Goal: Information Seeking & Learning: Learn about a topic

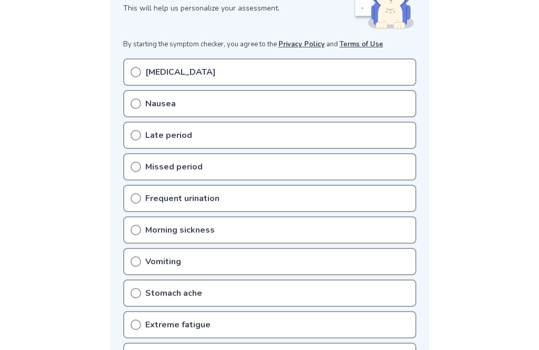
scroll to position [175, 0]
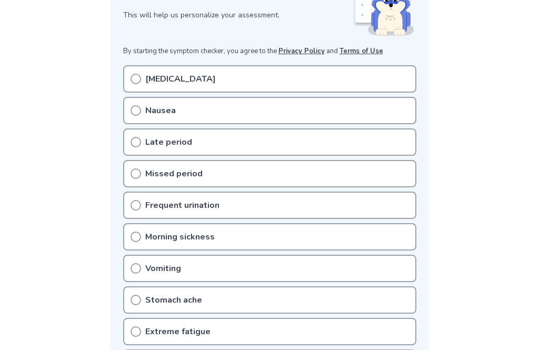
click at [396, 75] on div "[MEDICAL_DATA]" at bounding box center [269, 78] width 293 height 27
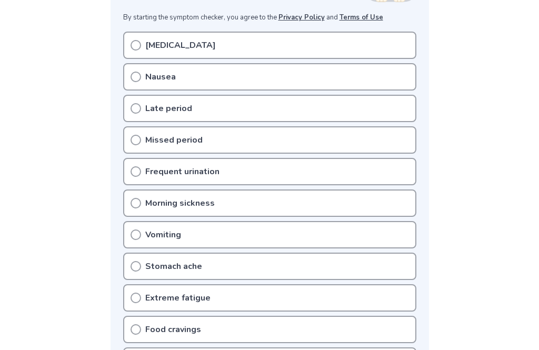
click at [130, 38] on div "[MEDICAL_DATA]" at bounding box center [269, 45] width 293 height 27
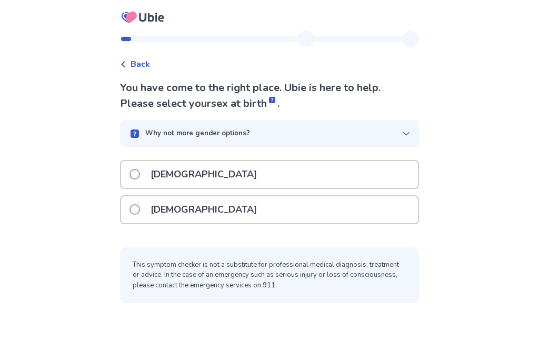
click at [126, 64] on icon at bounding box center [123, 64] width 6 height 6
click at [362, 213] on div "Female" at bounding box center [269, 209] width 297 height 27
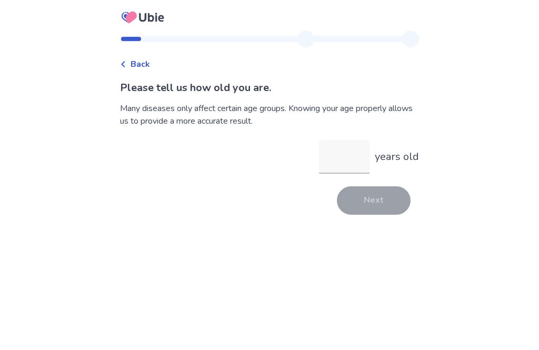
click at [342, 156] on input "years old" at bounding box center [344, 157] width 51 height 34
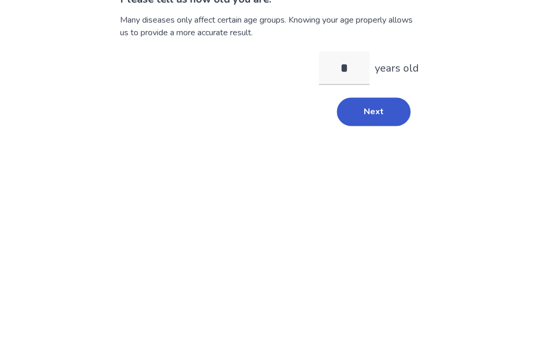
type input "**"
click at [380, 186] on button "Next" at bounding box center [374, 200] width 74 height 28
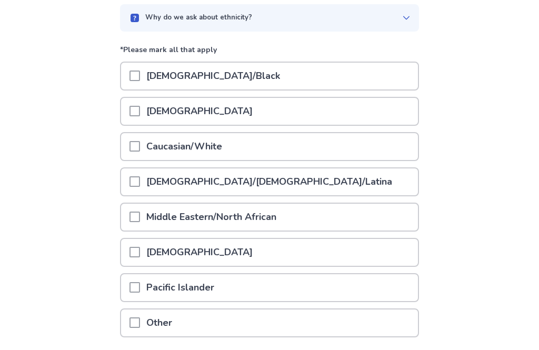
click at [137, 147] on span at bounding box center [135, 147] width 11 height 11
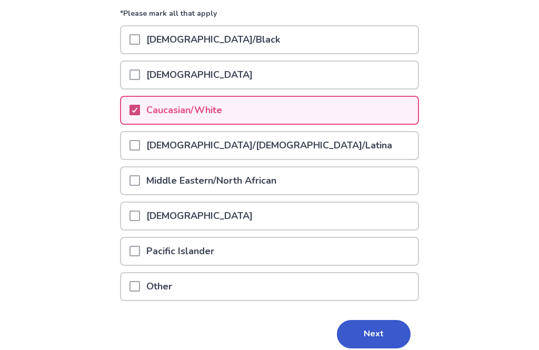
scroll to position [147, 0]
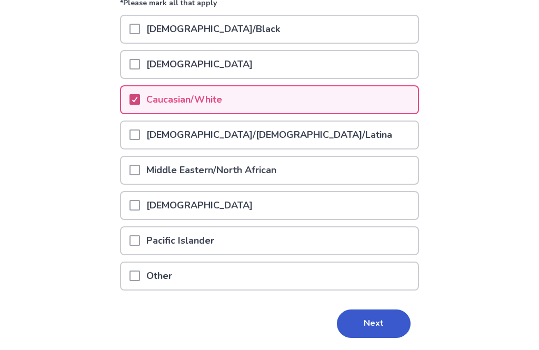
click at [368, 319] on button "Next" at bounding box center [374, 324] width 74 height 28
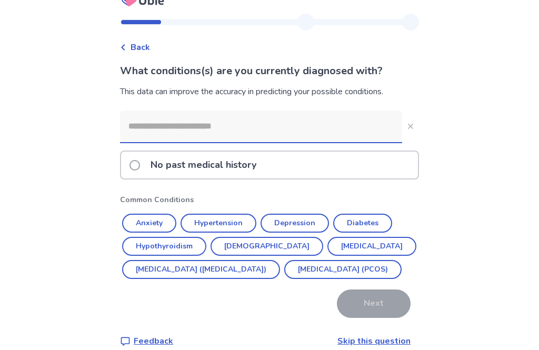
scroll to position [21, 0]
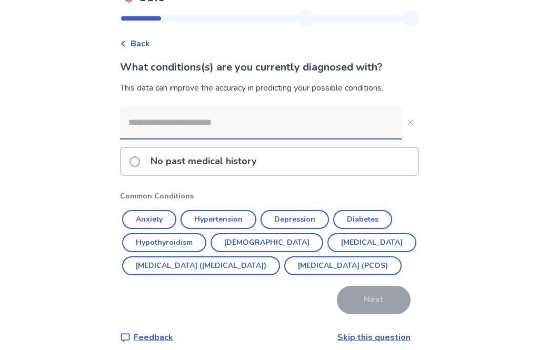
click at [140, 160] on span at bounding box center [135, 161] width 11 height 11
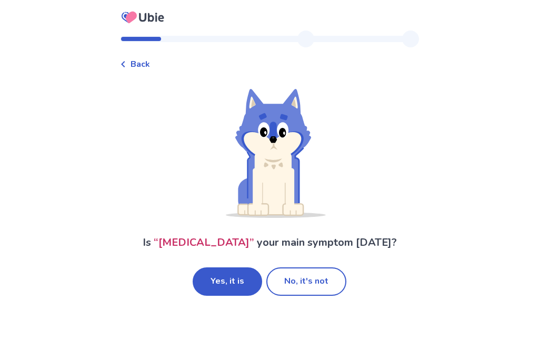
click at [324, 285] on button "No, it's not" at bounding box center [306, 282] width 80 height 28
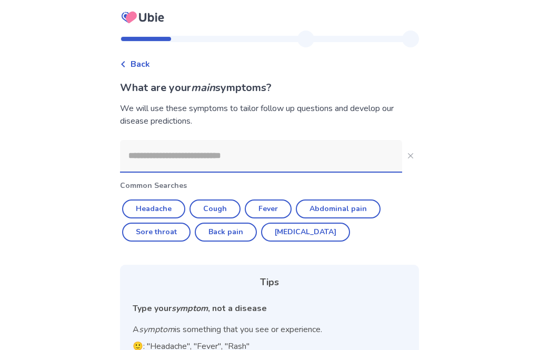
click at [294, 233] on button "Diarrhea" at bounding box center [305, 232] width 89 height 19
type input "********"
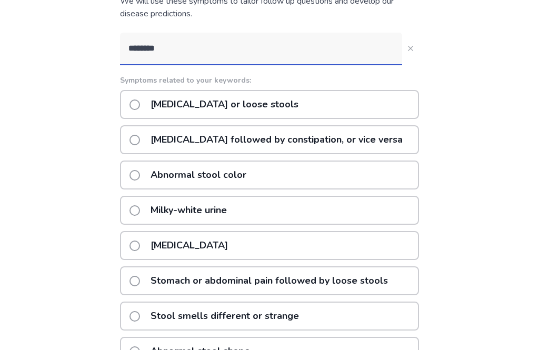
scroll to position [106, 0]
click at [140, 134] on label "Diarrhea followed by constipation, or vice versa" at bounding box center [270, 140] width 280 height 27
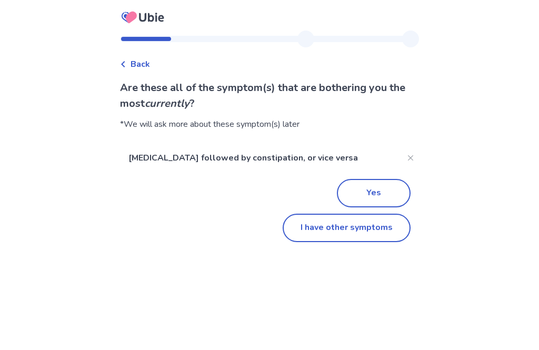
click at [321, 229] on button "I have other symptoms" at bounding box center [347, 228] width 128 height 28
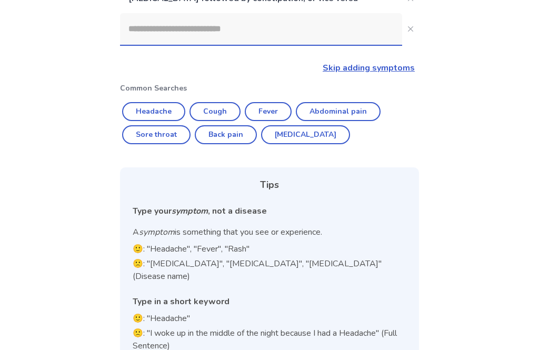
click at [173, 135] on button "Sore throat" at bounding box center [156, 134] width 68 height 19
type input "**********"
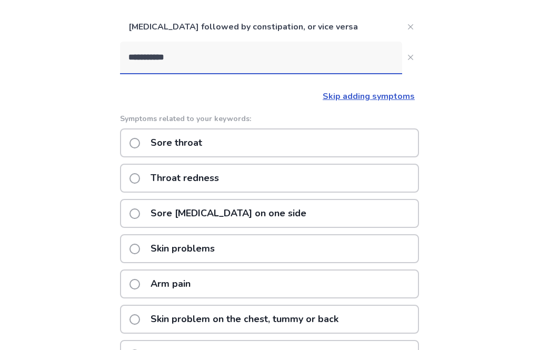
scroll to position [113, 0]
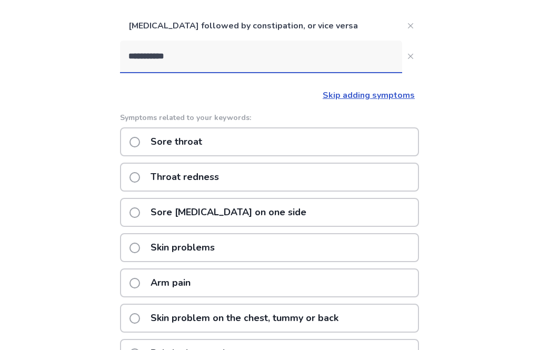
click at [140, 144] on span at bounding box center [135, 142] width 11 height 11
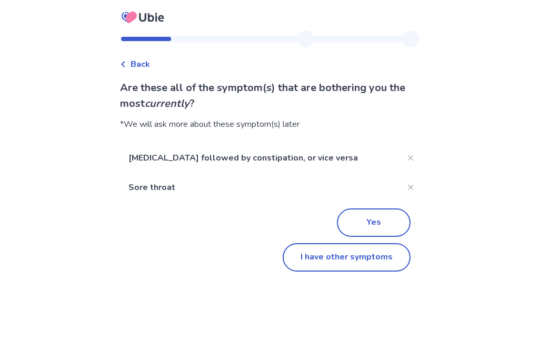
click at [378, 262] on button "I have other symptoms" at bounding box center [347, 257] width 128 height 28
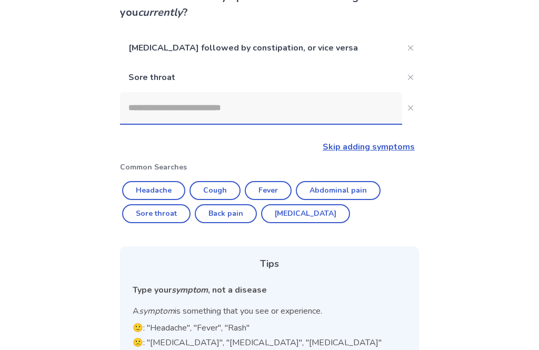
scroll to position [91, 0]
click at [355, 189] on button "Abdominal pain" at bounding box center [338, 190] width 85 height 19
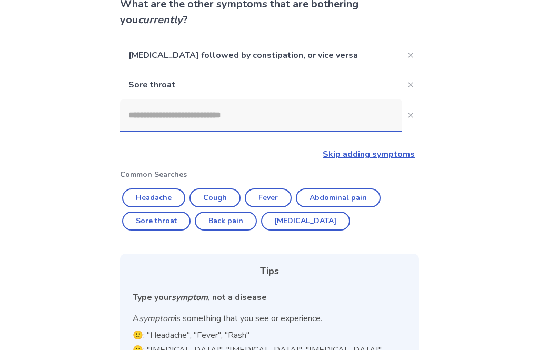
type input "**********"
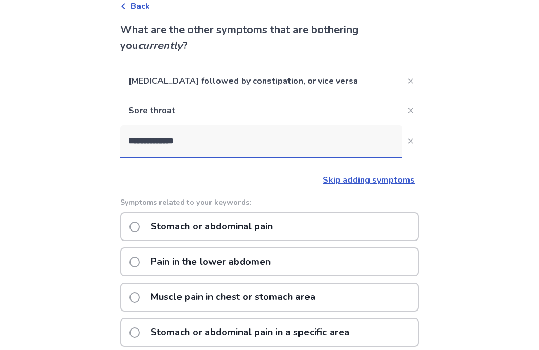
scroll to position [47, 0]
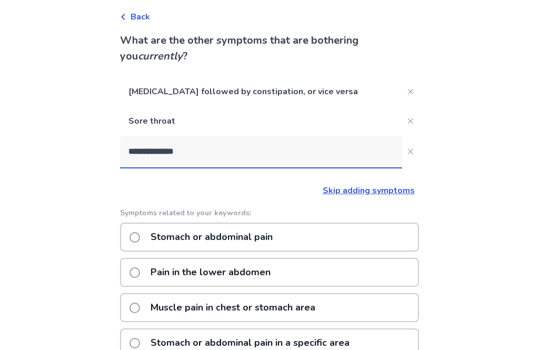
click at [402, 152] on button "**********" at bounding box center [410, 152] width 17 height 17
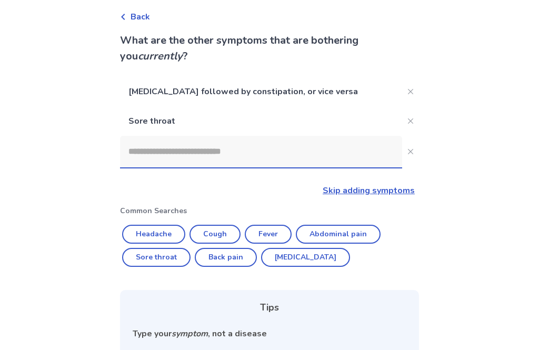
click at [220, 255] on button "Back pain" at bounding box center [226, 257] width 62 height 19
type input "*********"
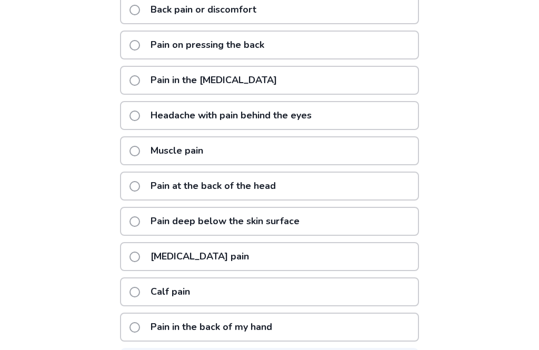
scroll to position [286, 0]
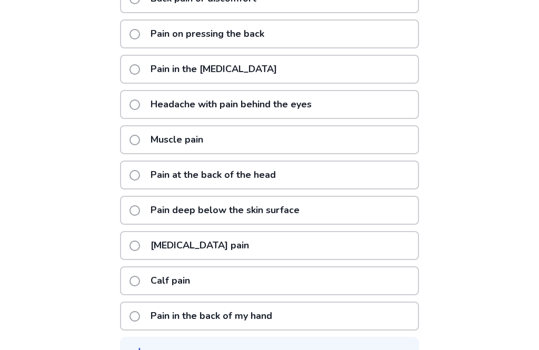
click at [140, 282] on span at bounding box center [135, 281] width 11 height 11
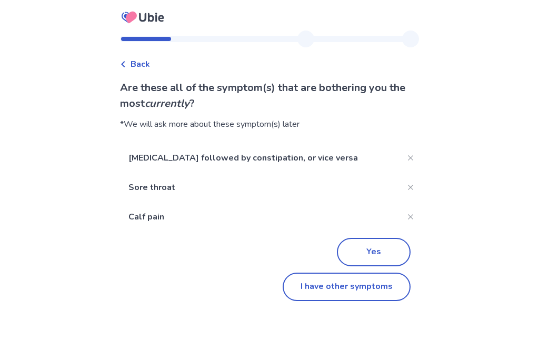
click at [388, 251] on button "Yes" at bounding box center [374, 252] width 74 height 28
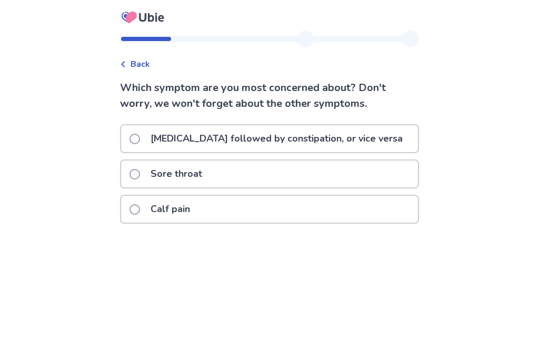
click at [140, 136] on span at bounding box center [135, 139] width 11 height 11
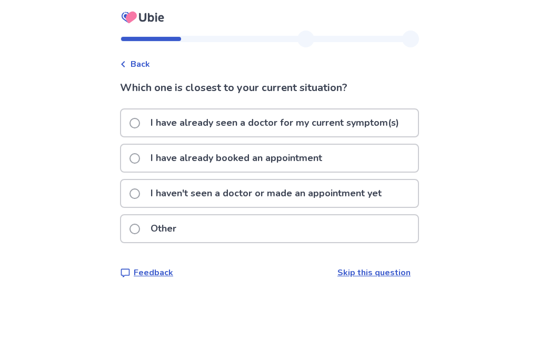
click at [387, 192] on p "I haven't seen a doctor or made an appointment yet" at bounding box center [266, 193] width 244 height 27
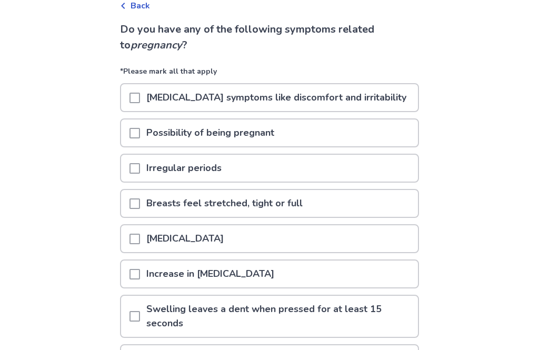
scroll to position [60, 0]
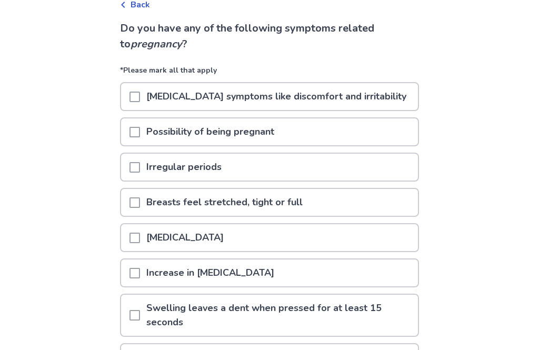
click at [140, 96] on span at bounding box center [135, 97] width 11 height 11
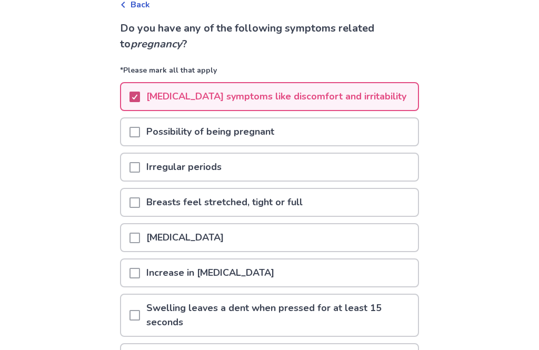
click at [140, 133] on span at bounding box center [135, 132] width 11 height 11
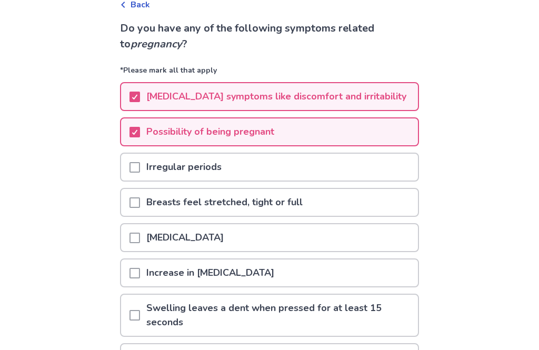
click at [140, 173] on div at bounding box center [135, 167] width 11 height 27
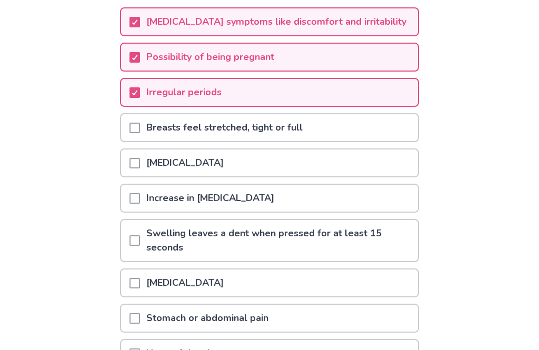
scroll to position [143, 0]
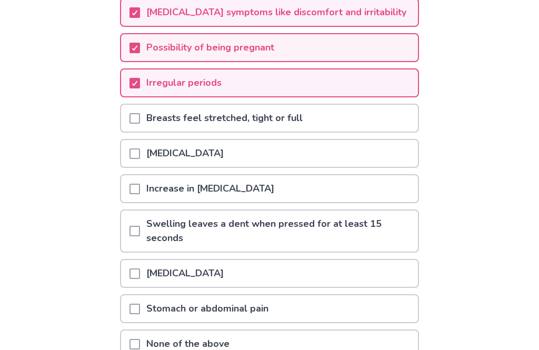
click at [140, 123] on span at bounding box center [135, 119] width 11 height 11
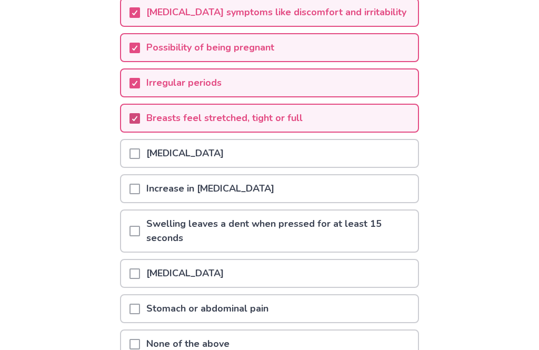
scroll to position [144, 0]
click at [140, 154] on span at bounding box center [135, 154] width 11 height 11
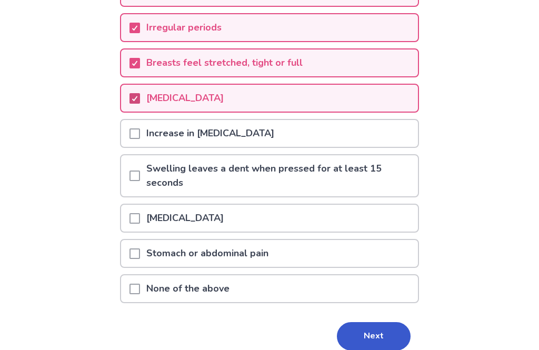
scroll to position [212, 0]
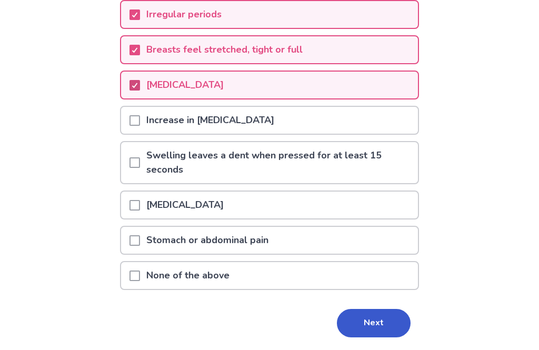
click at [140, 126] on div at bounding box center [135, 120] width 11 height 27
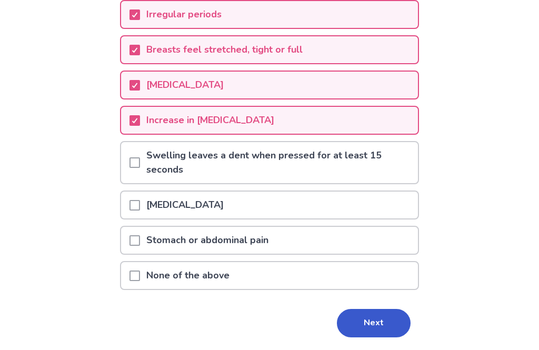
click at [371, 325] on button "Next" at bounding box center [374, 323] width 74 height 28
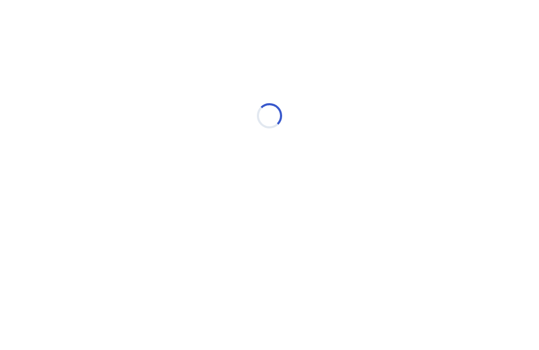
scroll to position [0, 0]
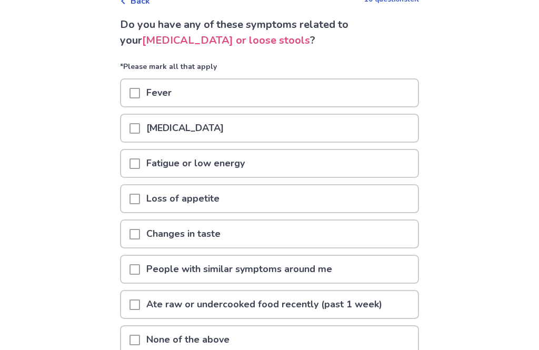
scroll to position [65, 0]
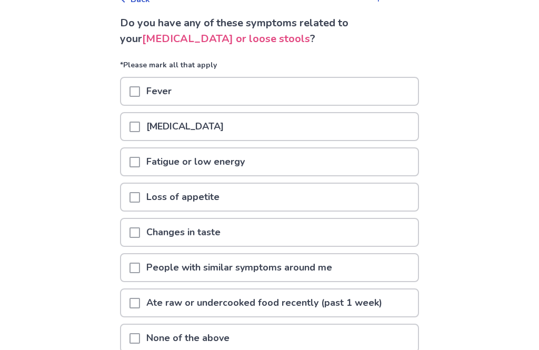
click at [140, 126] on span at bounding box center [135, 127] width 11 height 11
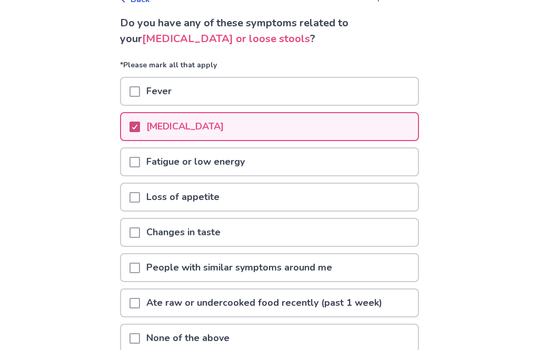
click at [140, 164] on span at bounding box center [135, 162] width 11 height 11
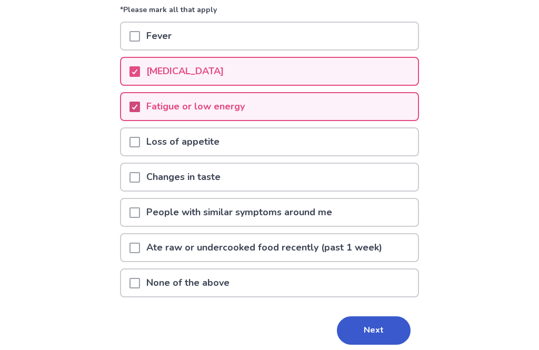
scroll to position [127, 0]
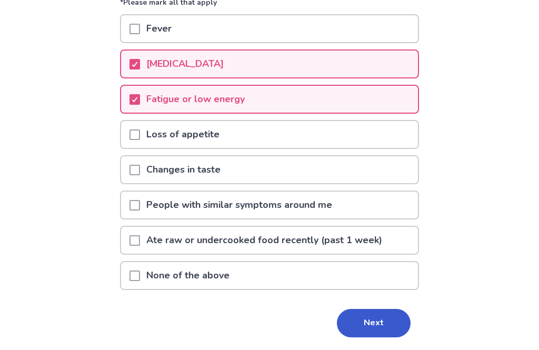
click at [140, 133] on span at bounding box center [135, 135] width 11 height 11
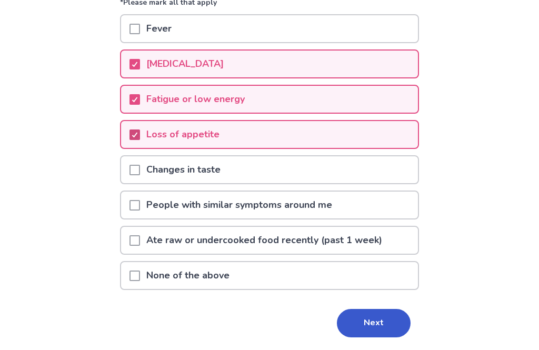
click at [140, 170] on span at bounding box center [135, 170] width 11 height 11
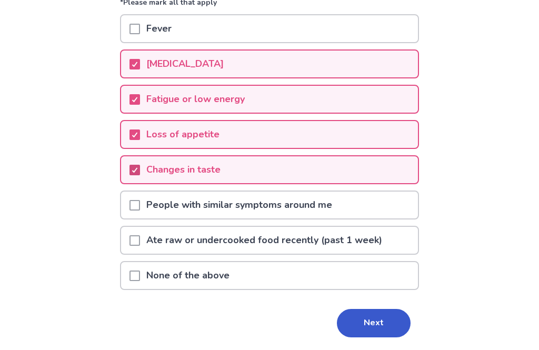
click at [372, 322] on button "Next" at bounding box center [374, 323] width 74 height 28
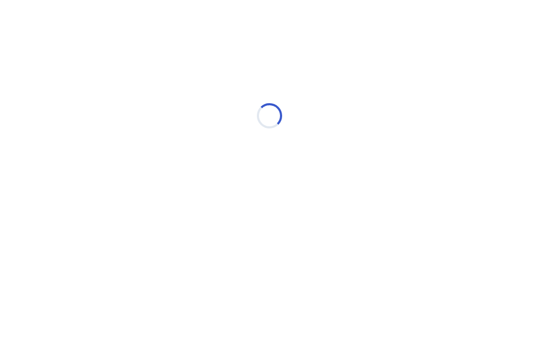
scroll to position [0, 0]
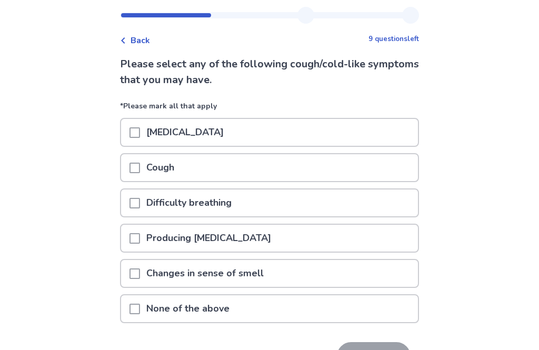
scroll to position [25, 0]
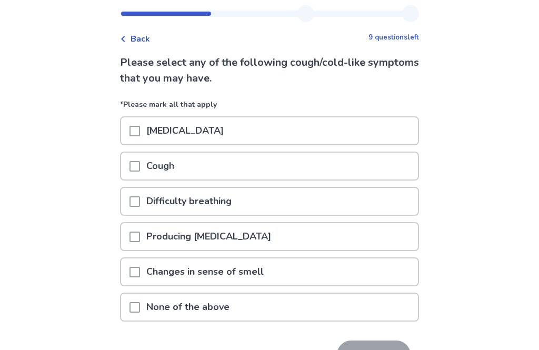
click at [137, 130] on span at bounding box center [135, 131] width 11 height 11
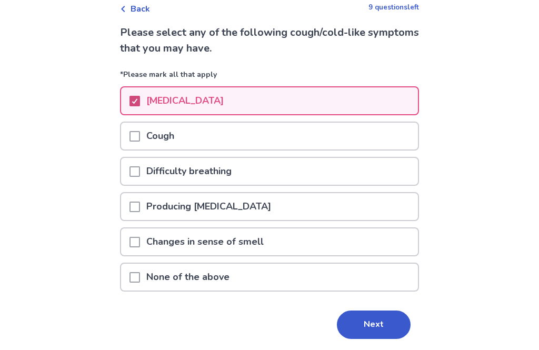
scroll to position [57, 0]
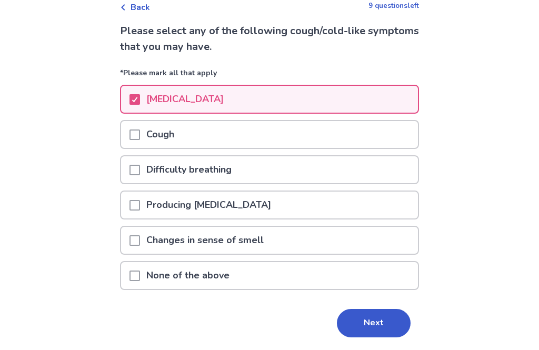
click at [136, 133] on span at bounding box center [135, 135] width 11 height 11
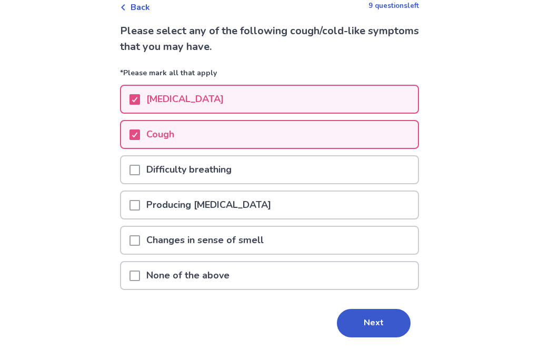
click at [137, 240] on span at bounding box center [135, 240] width 11 height 11
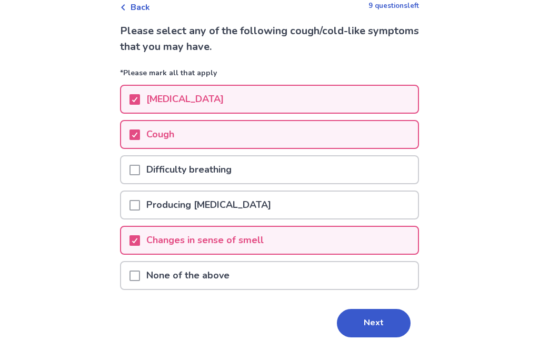
click at [136, 173] on span at bounding box center [135, 170] width 11 height 11
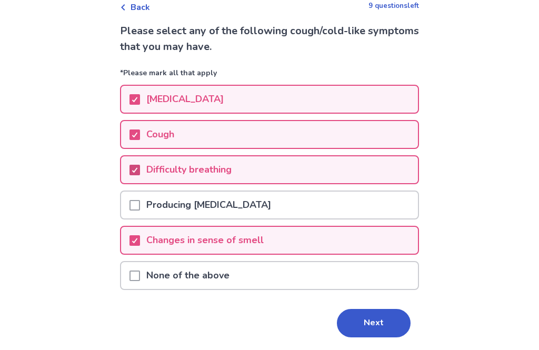
click at [371, 319] on button "Next" at bounding box center [374, 323] width 74 height 28
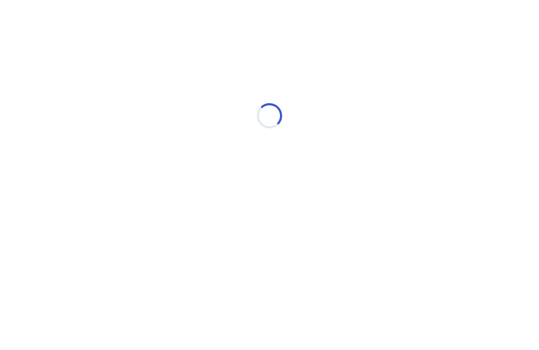
select select "*"
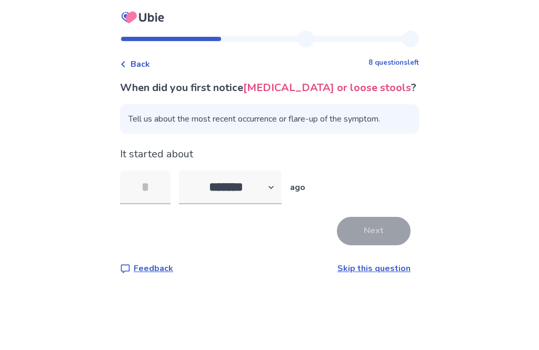
click at [147, 183] on input "tel" at bounding box center [145, 188] width 51 height 34
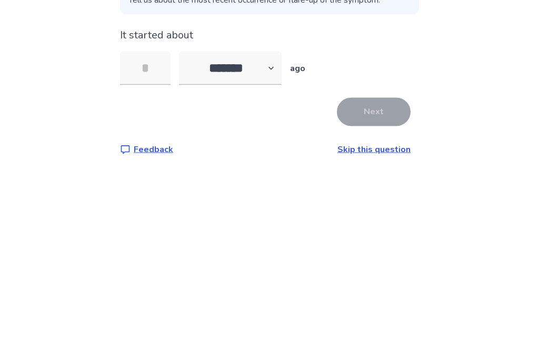
type input "*"
click at [384, 217] on button "Next" at bounding box center [374, 231] width 74 height 28
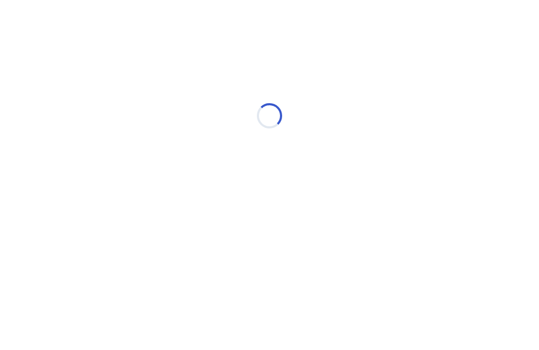
select select "*"
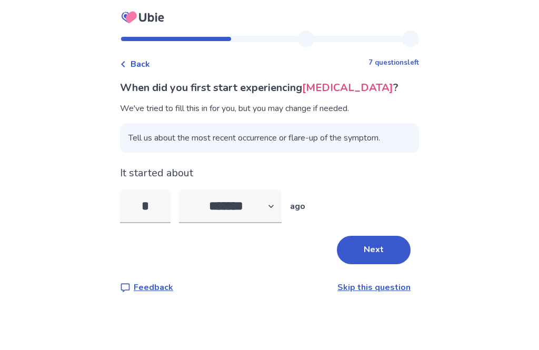
click at [389, 252] on button "Next" at bounding box center [374, 250] width 74 height 28
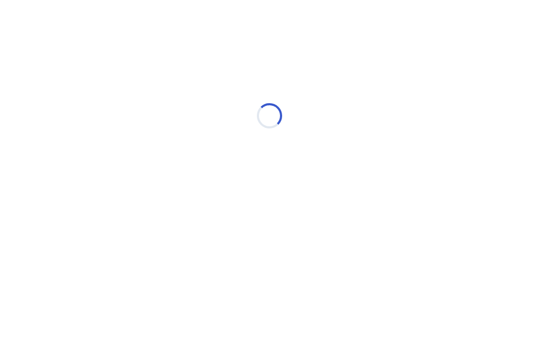
select select "*"
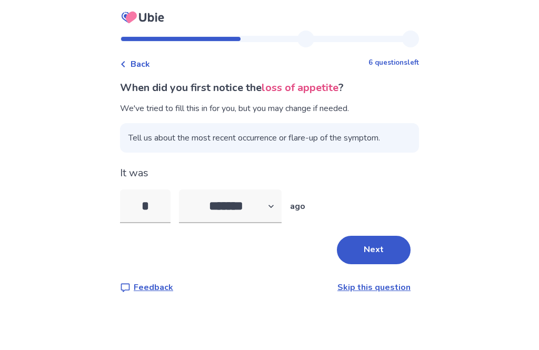
click at [389, 249] on button "Next" at bounding box center [374, 250] width 74 height 28
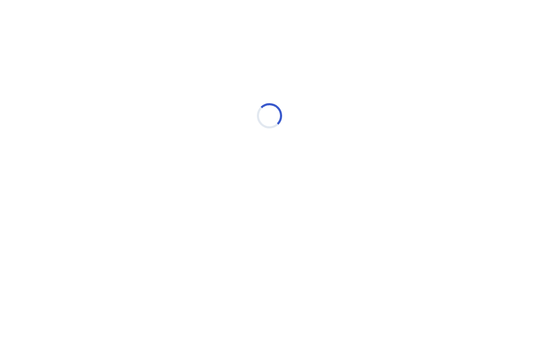
select select "*"
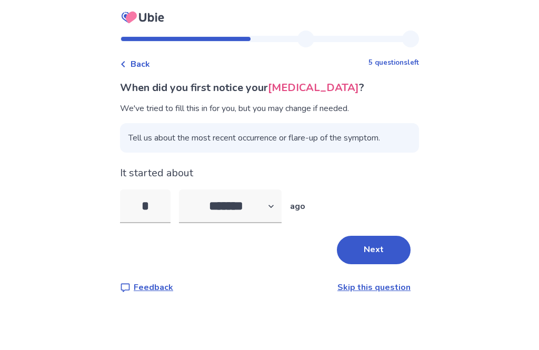
click at [386, 244] on button "Next" at bounding box center [374, 250] width 74 height 28
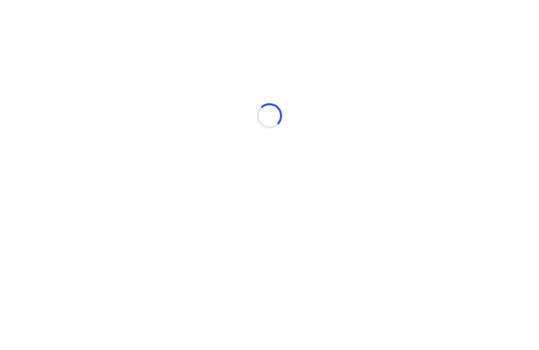
select select "*"
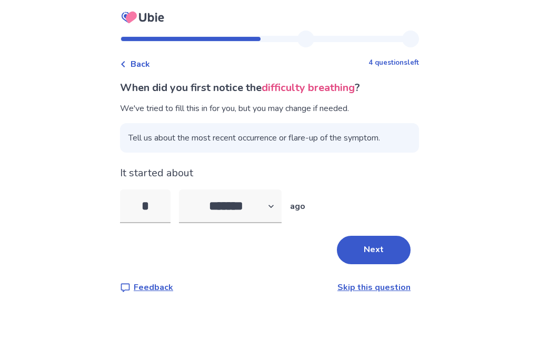
click at [386, 250] on button "Next" at bounding box center [374, 250] width 74 height 28
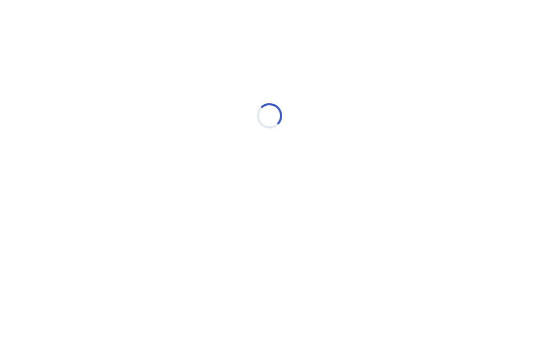
select select "*"
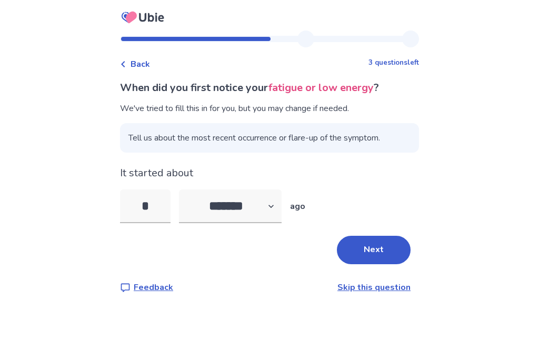
click at [383, 250] on button "Next" at bounding box center [374, 250] width 74 height 28
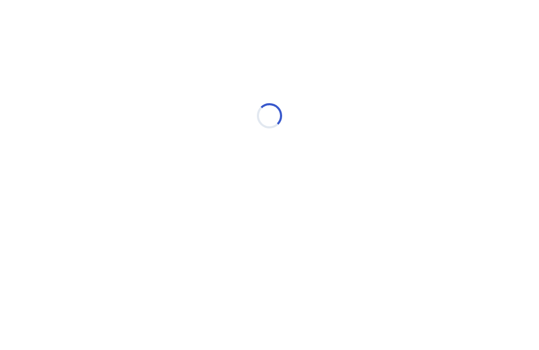
select select "*"
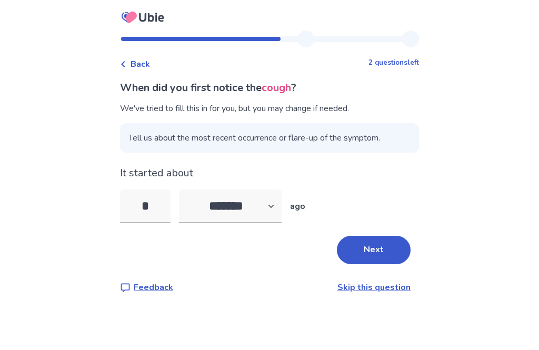
click at [382, 249] on button "Next" at bounding box center [374, 250] width 74 height 28
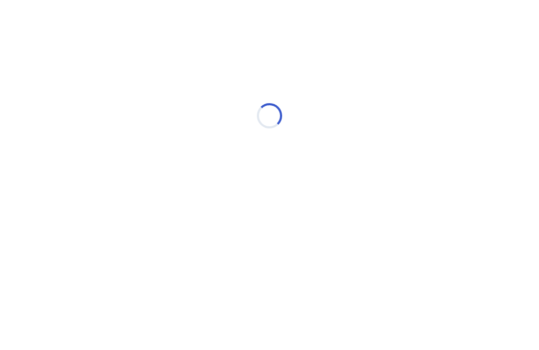
select select "*"
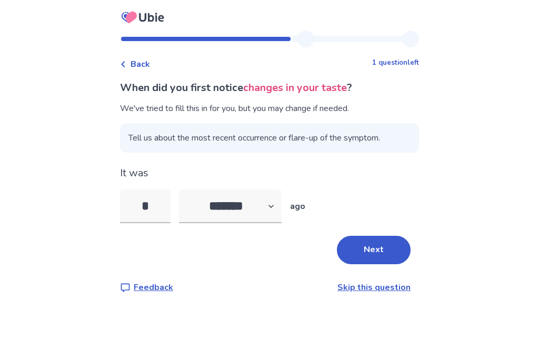
click at [374, 250] on button "Next" at bounding box center [374, 250] width 74 height 28
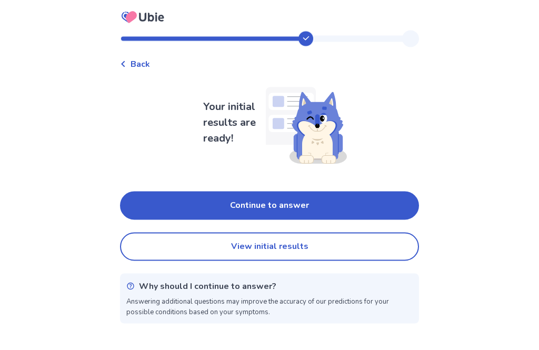
scroll to position [34, 0]
click at [381, 233] on button "View initial results" at bounding box center [269, 247] width 299 height 28
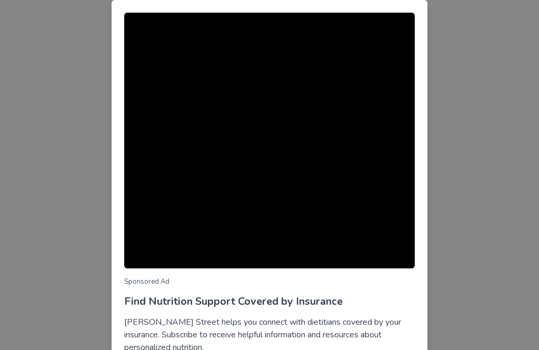
click at [466, 171] on div "Sponsored Ad Find Nutrition Support Covered by Insurance Berry Street helps you…" at bounding box center [269, 175] width 539 height 350
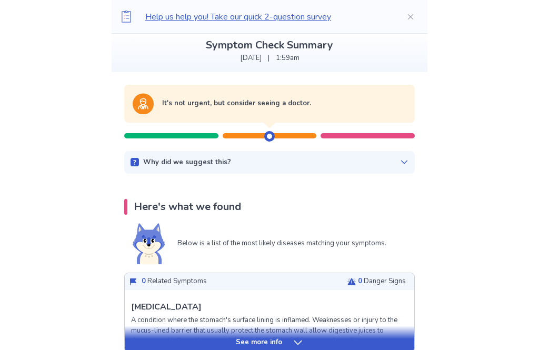
scroll to position [57, 0]
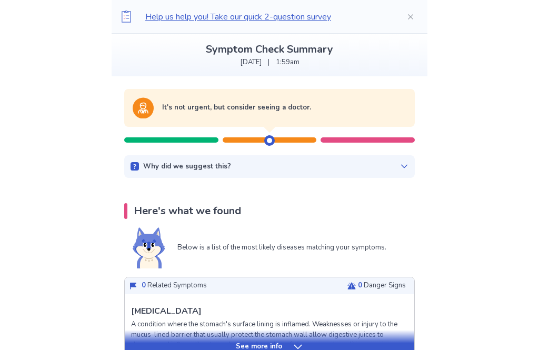
click at [364, 141] on div at bounding box center [368, 139] width 94 height 5
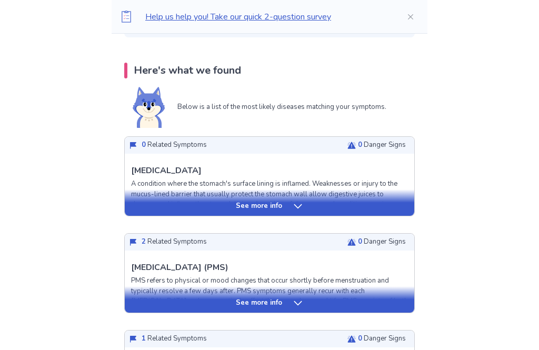
scroll to position [201, 0]
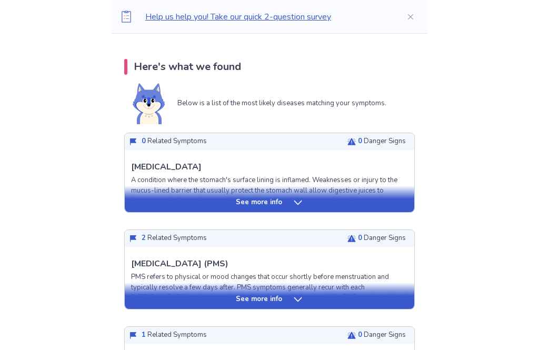
click at [391, 206] on div "See more info" at bounding box center [270, 202] width 290 height 11
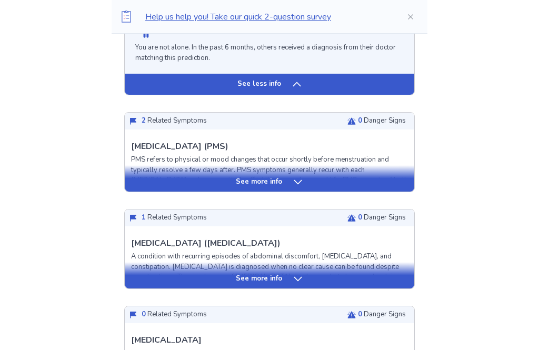
scroll to position [1143, 0]
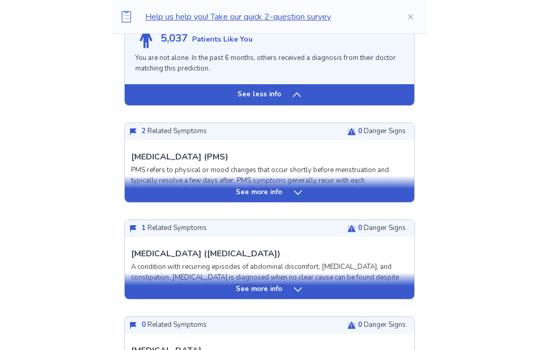
click at [394, 187] on div "See more info" at bounding box center [270, 192] width 290 height 11
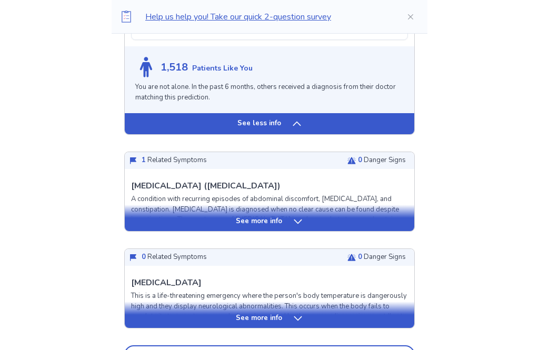
scroll to position [2057, 0]
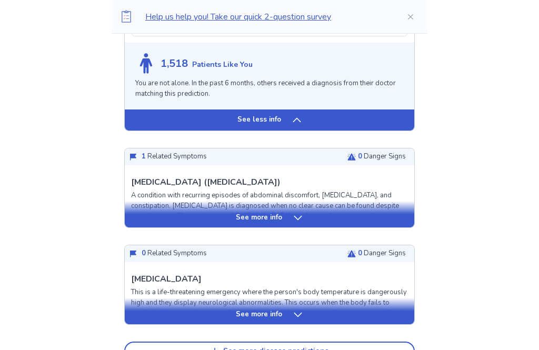
click at [392, 213] on div "See more info" at bounding box center [270, 218] width 290 height 11
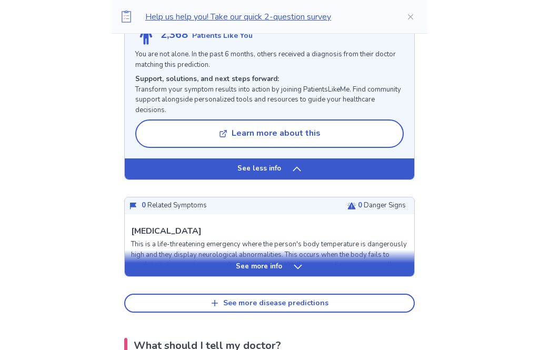
scroll to position [3100, 0]
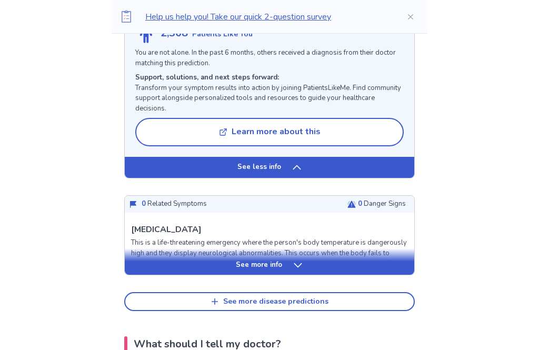
click at [391, 261] on div "See more info" at bounding box center [270, 266] width 290 height 11
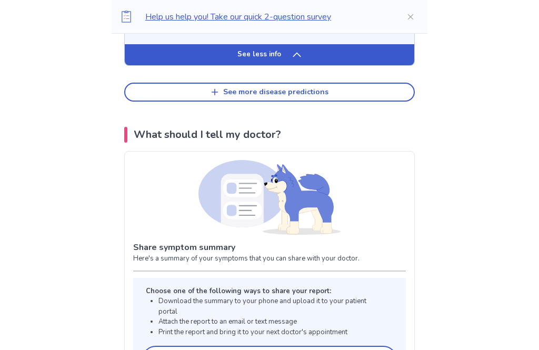
scroll to position [4128, 0]
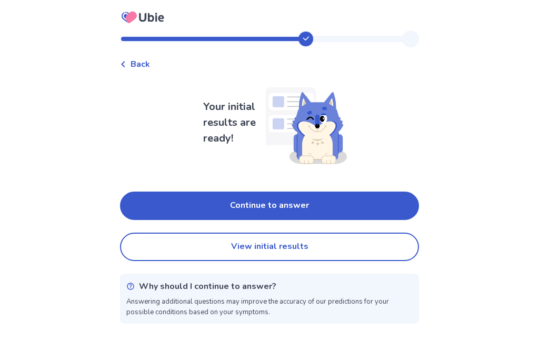
click at [382, 209] on button "Continue to answer" at bounding box center [269, 206] width 299 height 28
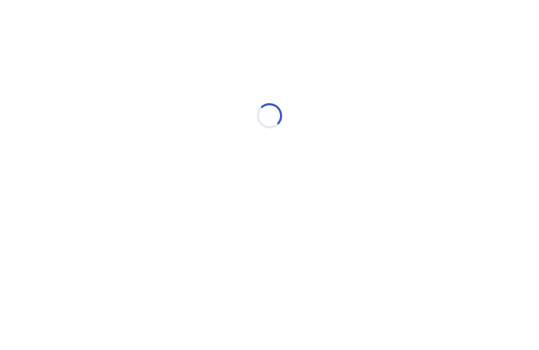
select select "*"
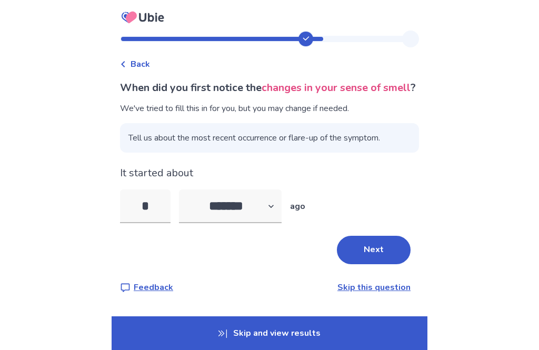
click at [381, 264] on button "Next" at bounding box center [374, 250] width 74 height 28
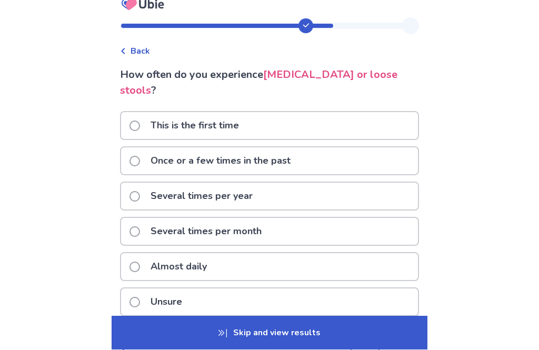
scroll to position [16, 0]
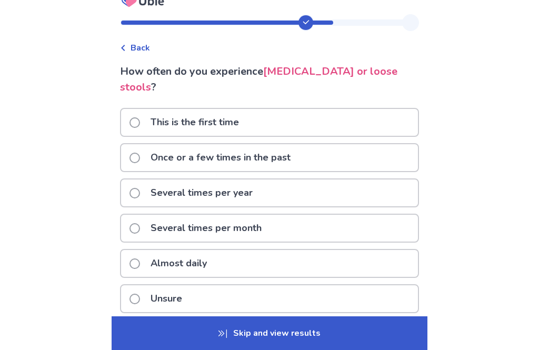
click at [390, 285] on div "Unsure" at bounding box center [269, 298] width 297 height 27
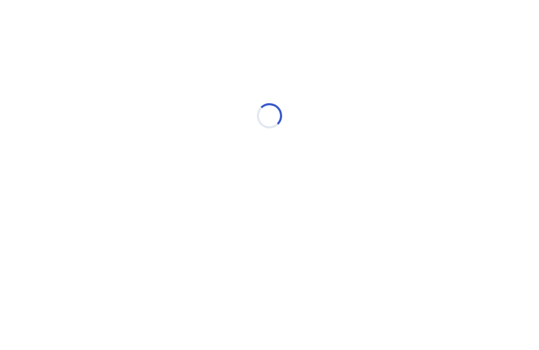
scroll to position [0, 0]
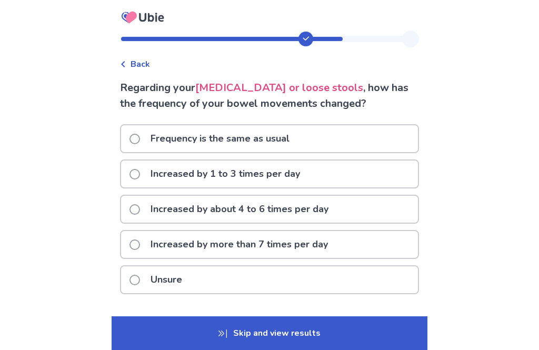
click at [394, 279] on div "Unsure" at bounding box center [269, 279] width 297 height 27
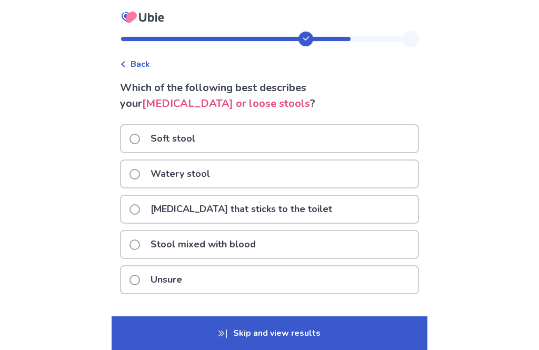
click at [394, 275] on div "Unsure" at bounding box center [269, 279] width 297 height 27
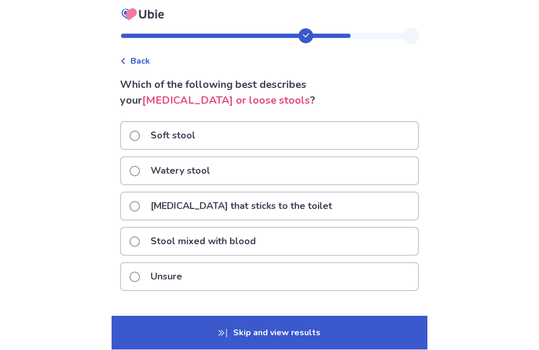
scroll to position [34, 0]
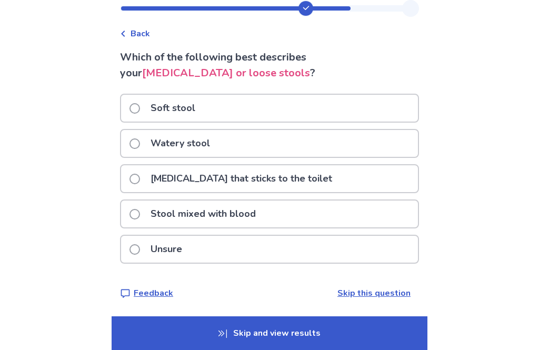
click at [398, 252] on div "Unsure" at bounding box center [269, 249] width 297 height 27
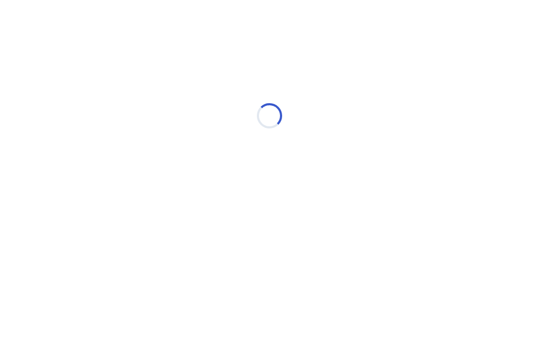
scroll to position [0, 0]
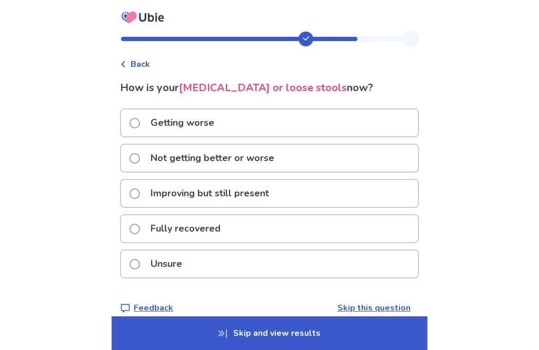
click at [395, 227] on div "Fully recovered" at bounding box center [269, 228] width 297 height 27
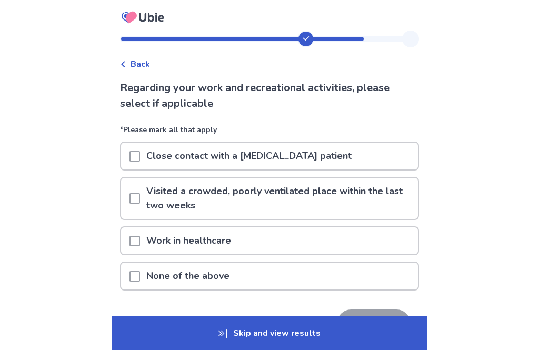
click at [403, 272] on div "None of the above" at bounding box center [269, 276] width 297 height 27
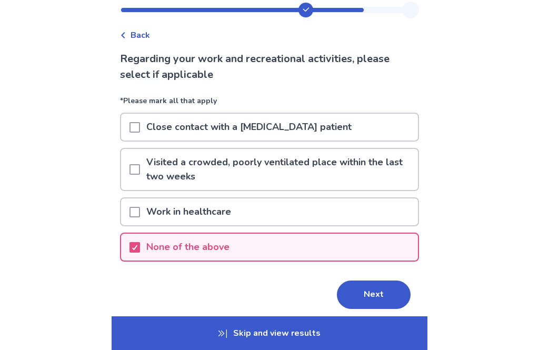
scroll to position [34, 0]
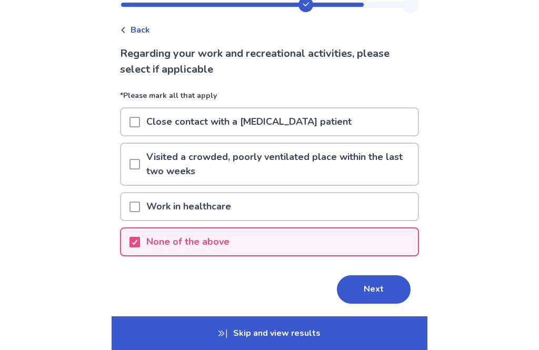
click at [383, 293] on button "Next" at bounding box center [374, 289] width 74 height 28
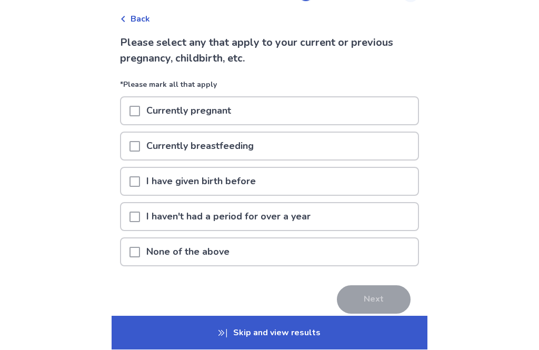
scroll to position [46, 0]
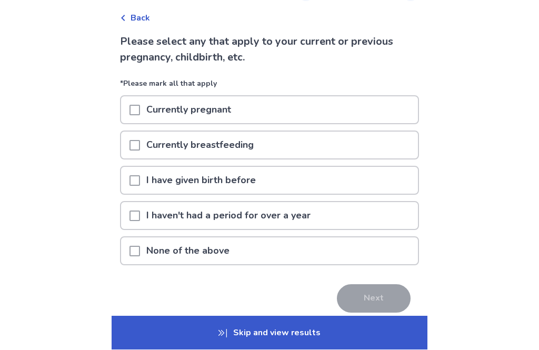
click at [383, 248] on div "None of the above" at bounding box center [269, 251] width 297 height 27
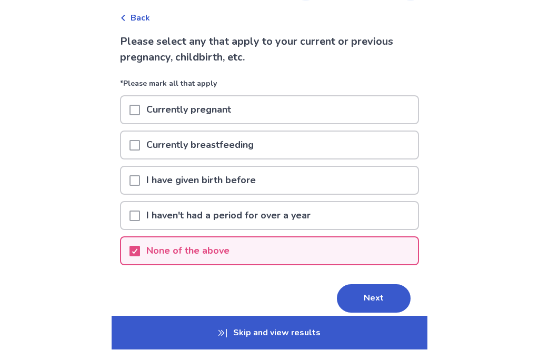
scroll to position [46, 0]
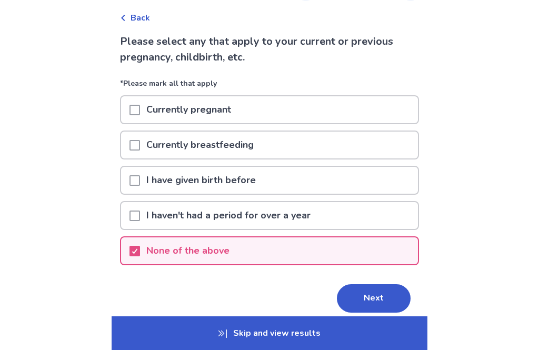
click at [385, 296] on button "Next" at bounding box center [374, 298] width 74 height 28
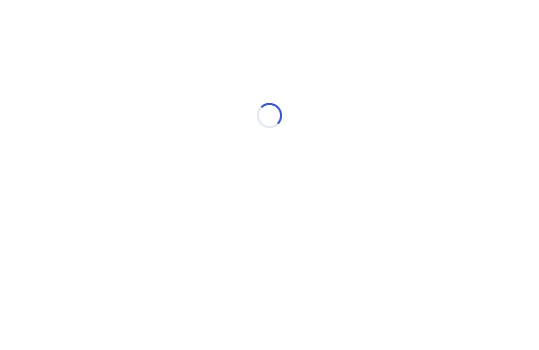
scroll to position [0, 0]
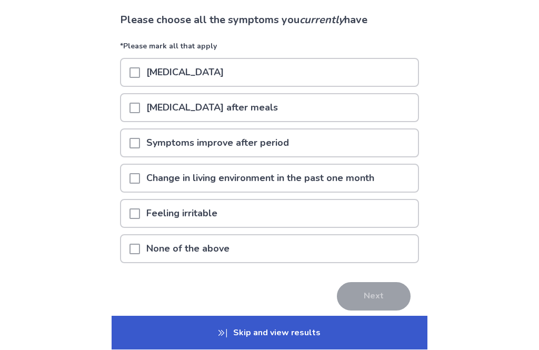
scroll to position [68, 0]
click at [392, 104] on div "Abdominal bloating after meals" at bounding box center [269, 107] width 297 height 27
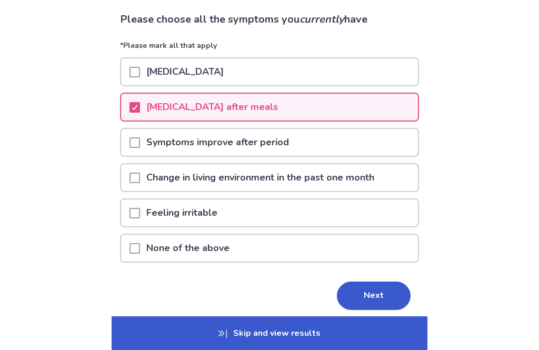
click at [397, 209] on div "Feeling irritable" at bounding box center [269, 213] width 297 height 27
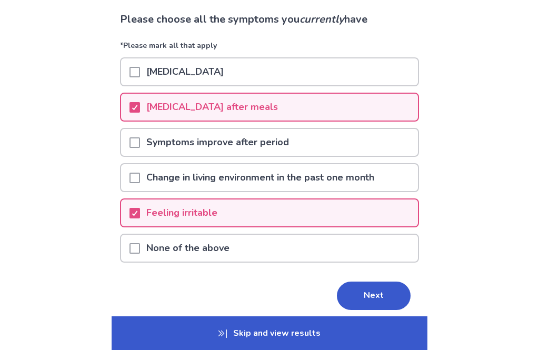
click at [384, 295] on button "Next" at bounding box center [374, 296] width 74 height 28
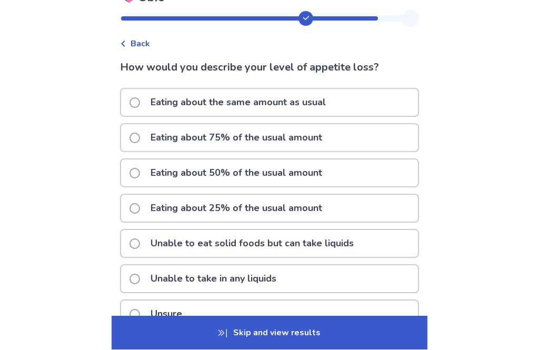
scroll to position [21, 0]
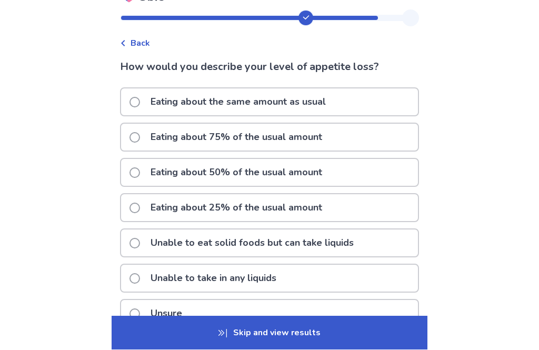
click at [380, 203] on div "Eating about 25% of the usual amount" at bounding box center [269, 208] width 297 height 27
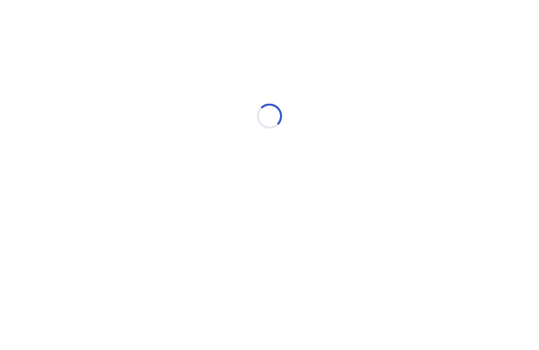
scroll to position [0, 0]
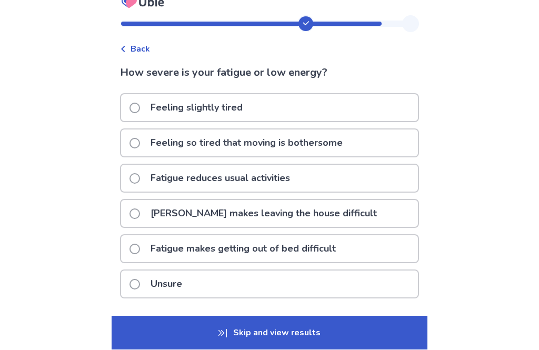
scroll to position [16, 0]
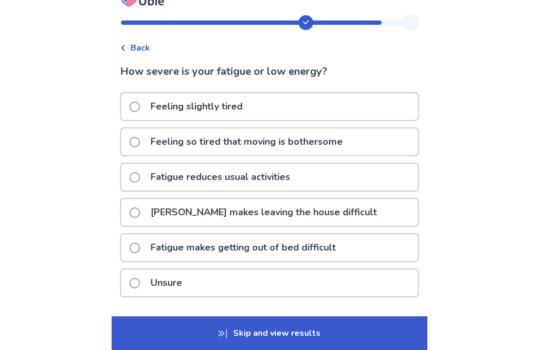
click at [392, 246] on div "Fatigue makes getting out of bed difficult" at bounding box center [269, 247] width 297 height 27
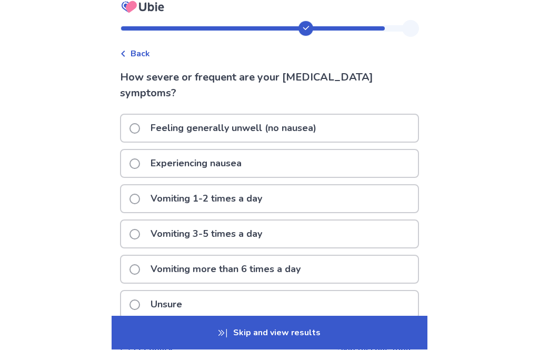
scroll to position [11, 0]
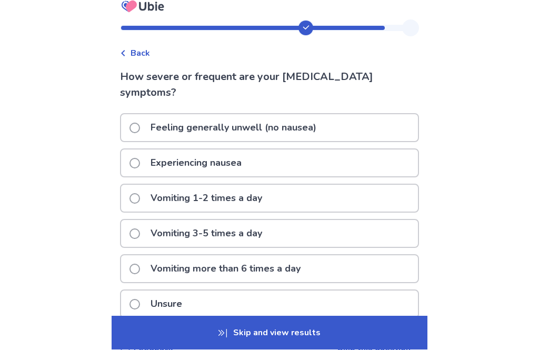
click at [388, 167] on div "Experiencing nausea" at bounding box center [269, 163] width 297 height 27
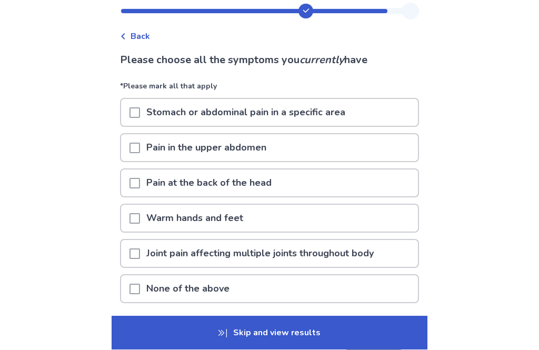
scroll to position [30, 0]
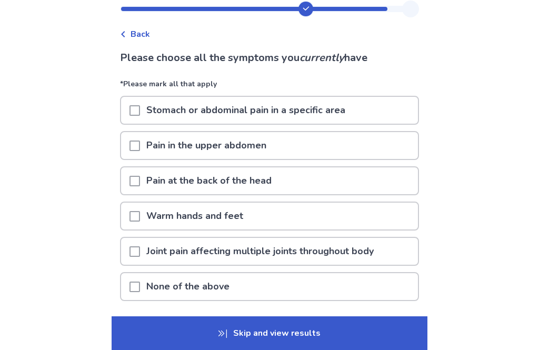
click at [389, 280] on div "None of the above" at bounding box center [269, 286] width 297 height 27
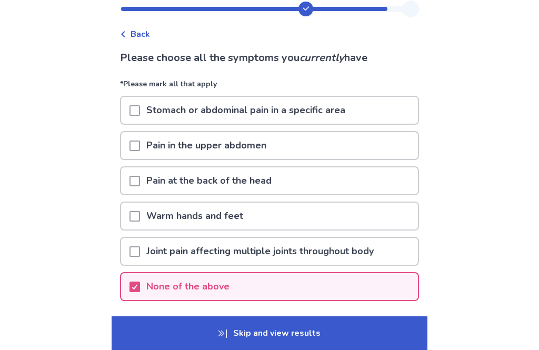
click at [381, 328] on button "Next" at bounding box center [374, 334] width 74 height 28
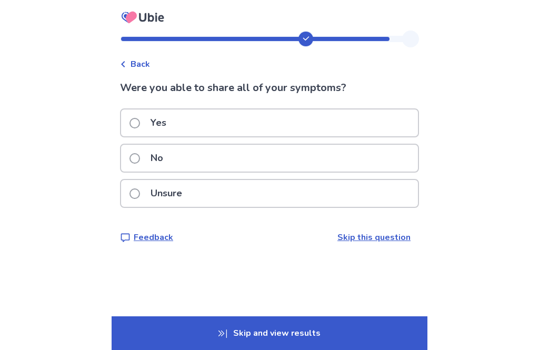
click at [389, 190] on div "Unsure" at bounding box center [269, 193] width 297 height 27
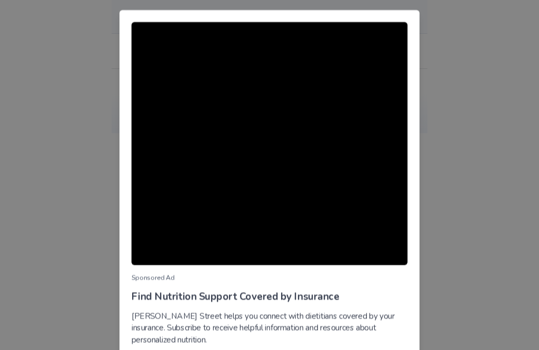
scroll to position [53, 0]
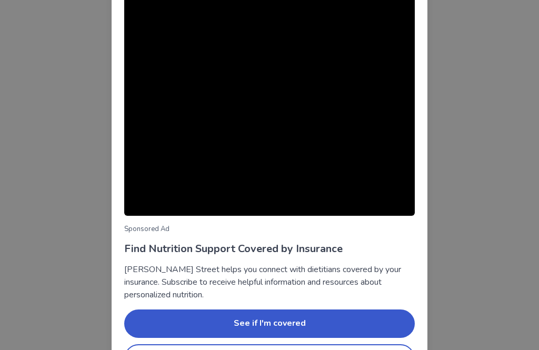
click at [454, 123] on div "Sponsored Ad Find Nutrition Support Covered by Insurance Berry Street helps you…" at bounding box center [269, 175] width 539 height 350
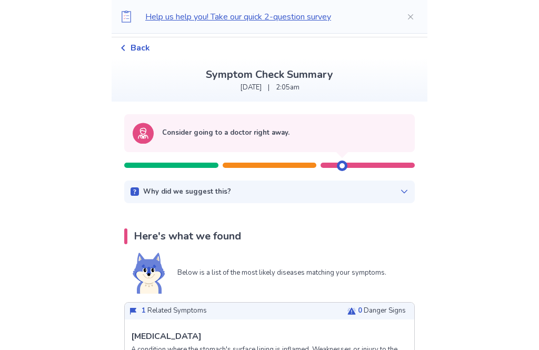
scroll to position [0, 0]
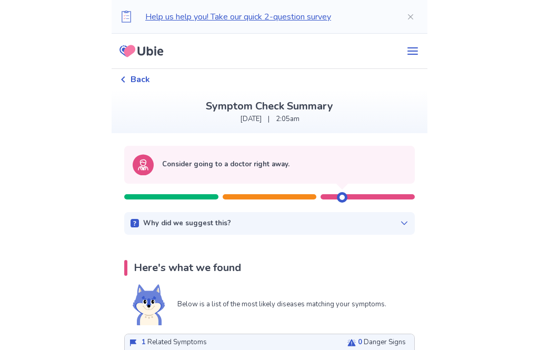
click at [400, 223] on icon at bounding box center [404, 223] width 8 height 8
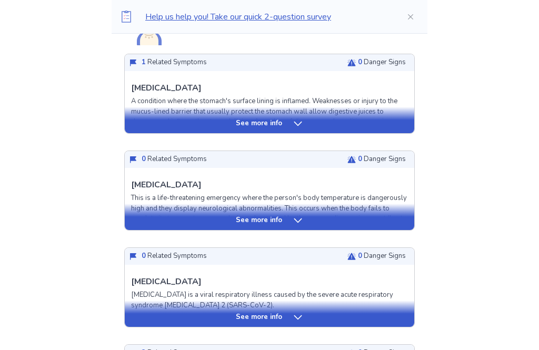
scroll to position [331, 0]
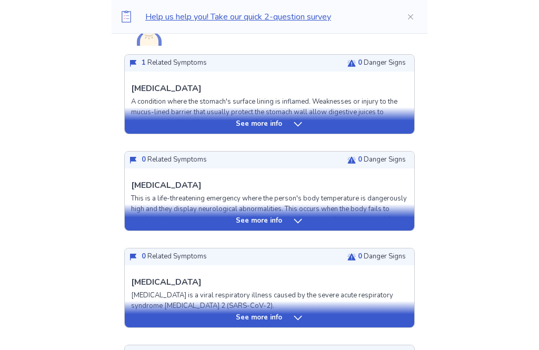
click at [394, 217] on div "See more info" at bounding box center [270, 221] width 290 height 11
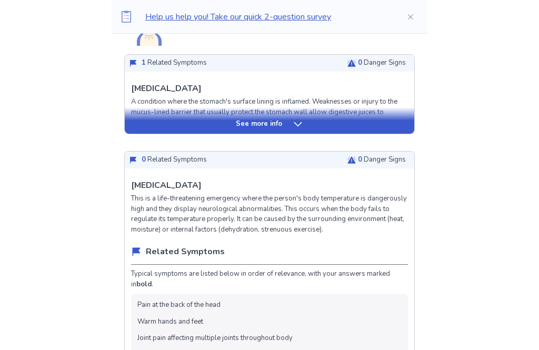
click at [365, 157] on p "0 Danger Signs" at bounding box center [382, 160] width 48 height 11
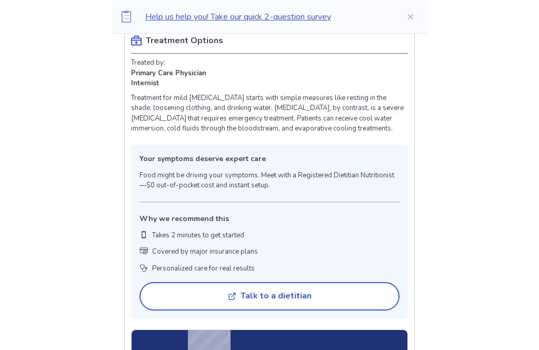
scroll to position [845, 0]
